Goal: Check status: Check status

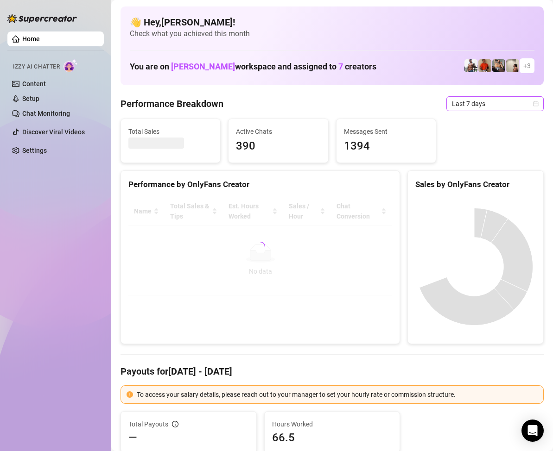
click at [531, 103] on div "Last 7 days" at bounding box center [494, 103] width 97 height 15
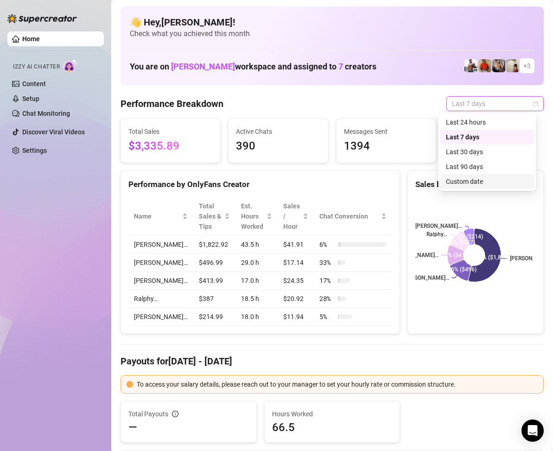
click at [467, 179] on div "Custom date" at bounding box center [487, 182] width 82 height 10
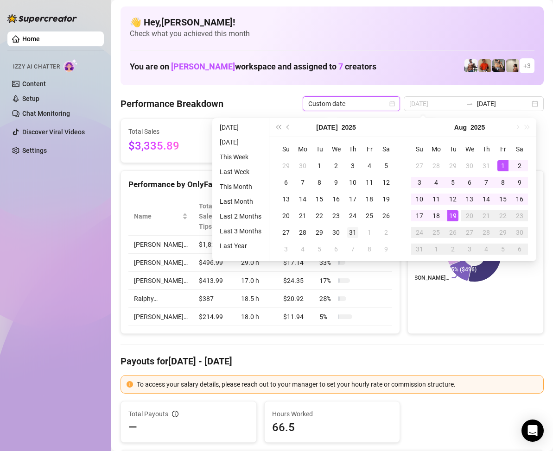
type input "[DATE]"
click at [353, 233] on div "31" at bounding box center [352, 232] width 11 height 11
type input "[DATE]"
click at [453, 215] on div "19" at bounding box center [452, 215] width 11 height 11
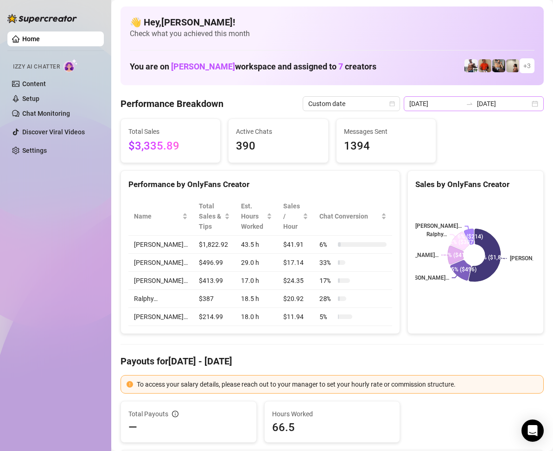
click at [532, 101] on div "[DATE] [DATE]" at bounding box center [474, 103] width 140 height 15
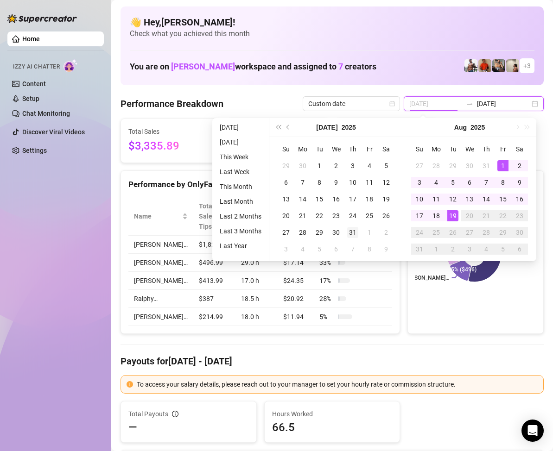
type input "[DATE]"
click at [348, 233] on div "31" at bounding box center [352, 232] width 11 height 11
type input "[DATE]"
click at [437, 212] on div "18" at bounding box center [435, 215] width 11 height 11
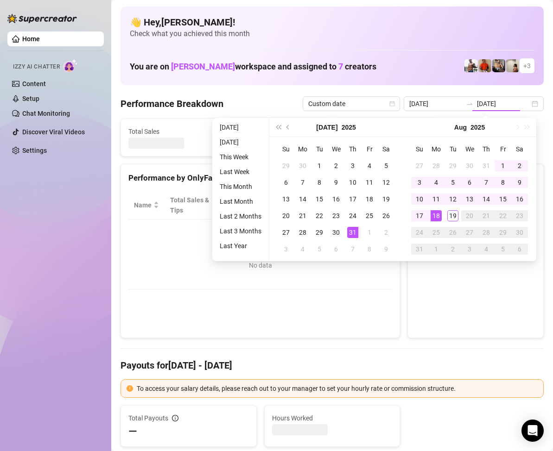
type input "[DATE]"
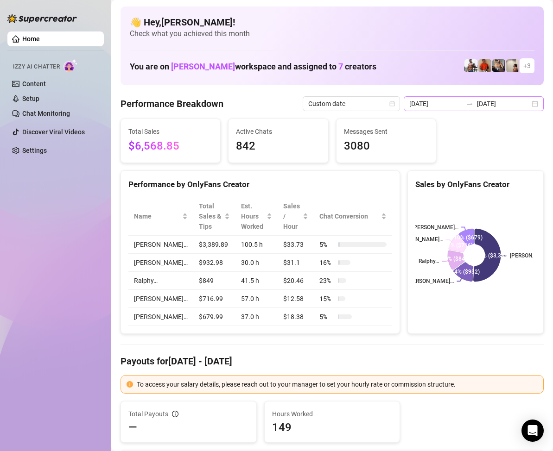
click at [528, 104] on div "[DATE] [DATE]" at bounding box center [474, 103] width 140 height 15
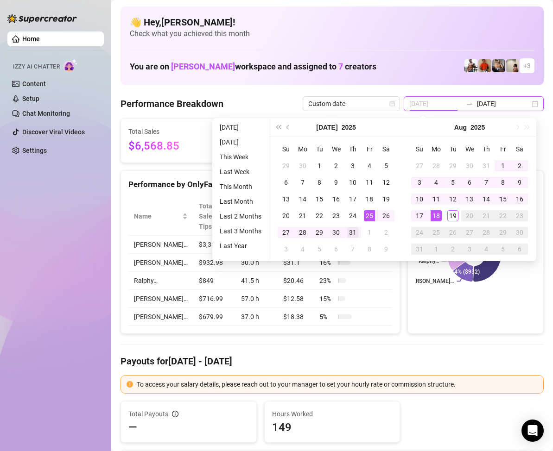
type input "[DATE]"
click at [347, 232] on div "31" at bounding box center [352, 232] width 11 height 11
type input "[DATE]"
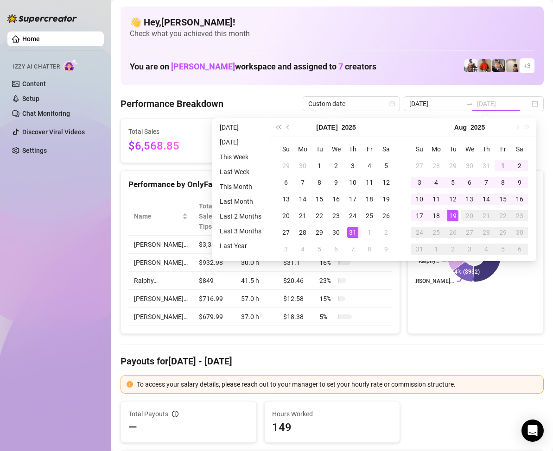
click at [453, 215] on div "19" at bounding box center [452, 215] width 11 height 11
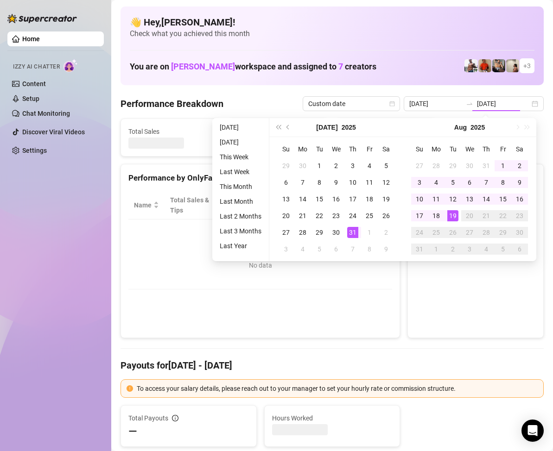
type input "[DATE]"
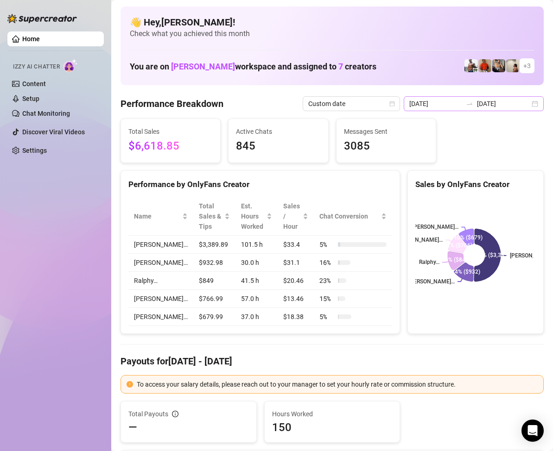
click at [523, 103] on div "[DATE] [DATE]" at bounding box center [474, 103] width 140 height 15
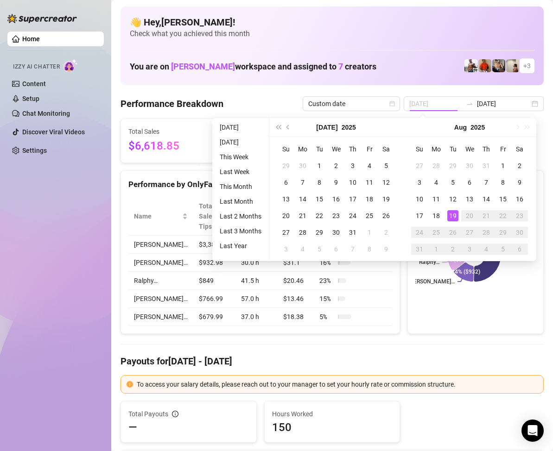
click at [449, 214] on div "19" at bounding box center [452, 215] width 11 height 11
click at [451, 214] on div "19" at bounding box center [452, 215] width 11 height 11
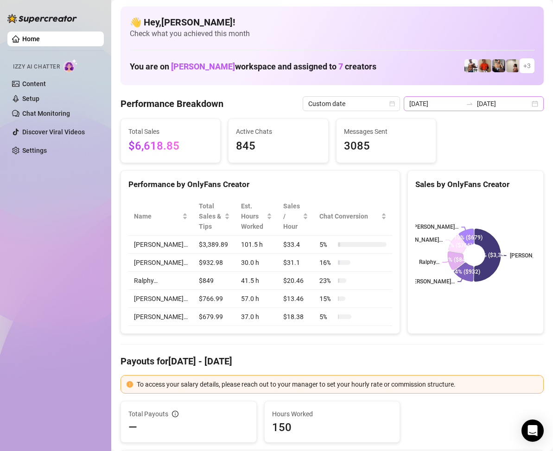
click at [527, 103] on div "[DATE] [DATE]" at bounding box center [474, 103] width 140 height 15
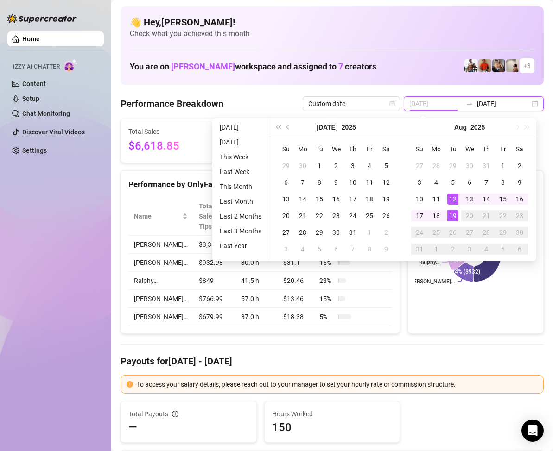
type input "[DATE]"
click at [454, 211] on div "19" at bounding box center [452, 215] width 11 height 11
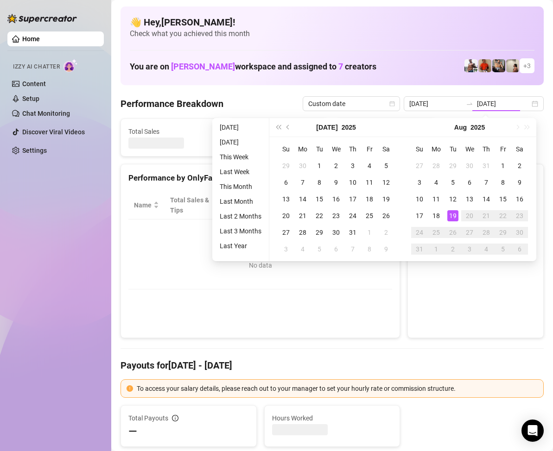
type input "[DATE]"
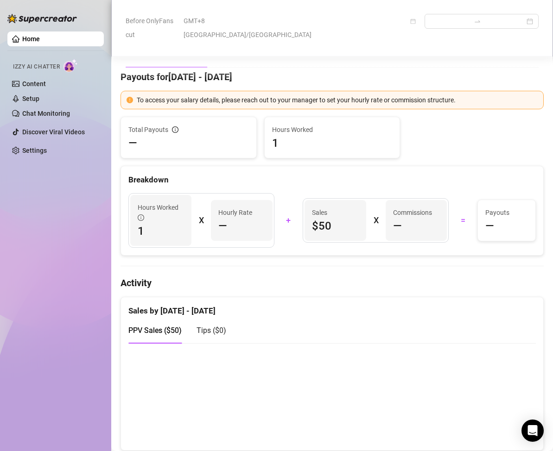
scroll to position [46, 0]
